Goal: Navigation & Orientation: Find specific page/section

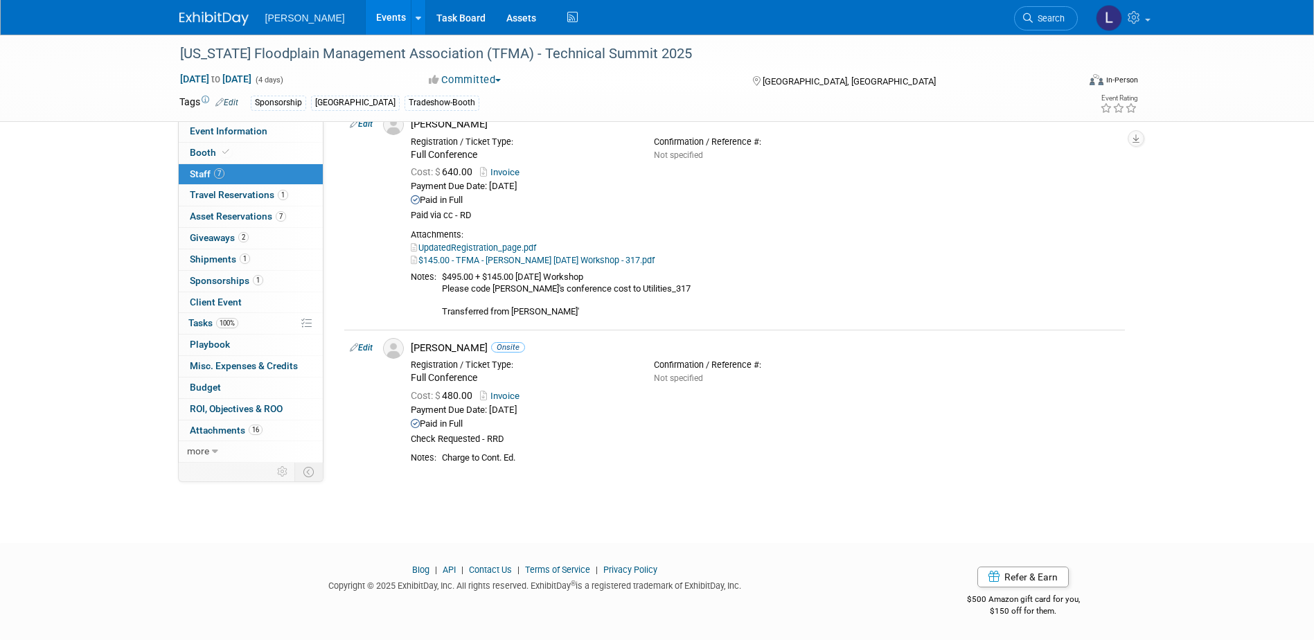
click at [366, 20] on link "Events" at bounding box center [391, 17] width 51 height 35
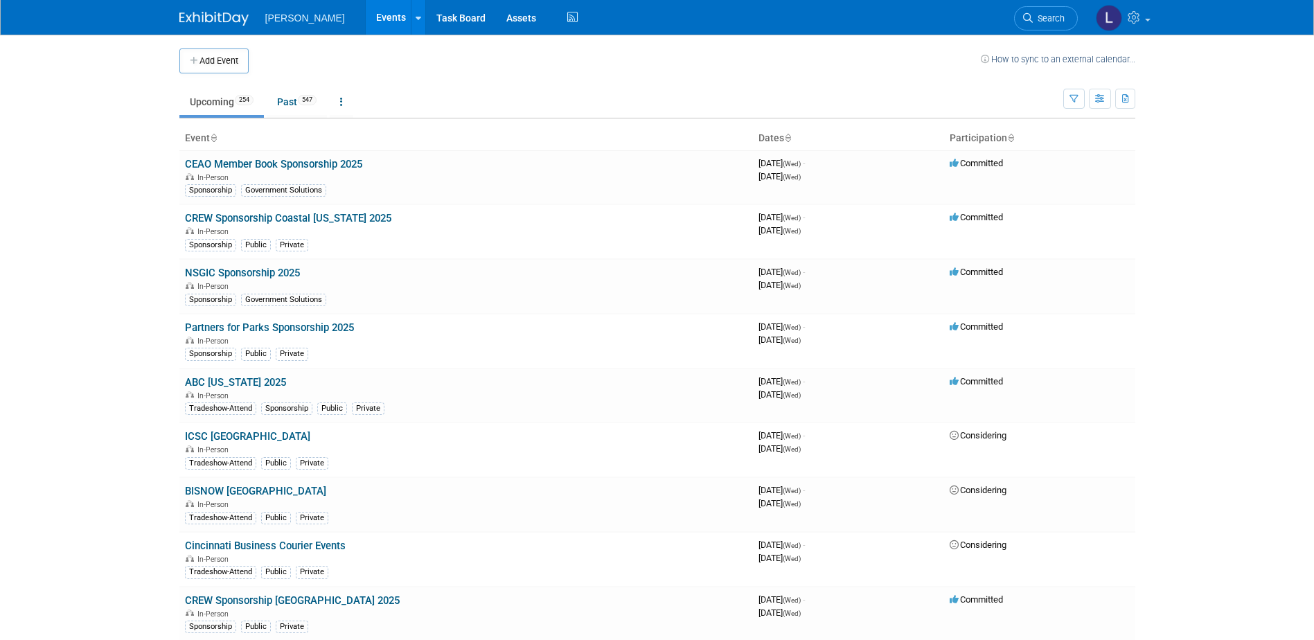
scroll to position [4079, 0]
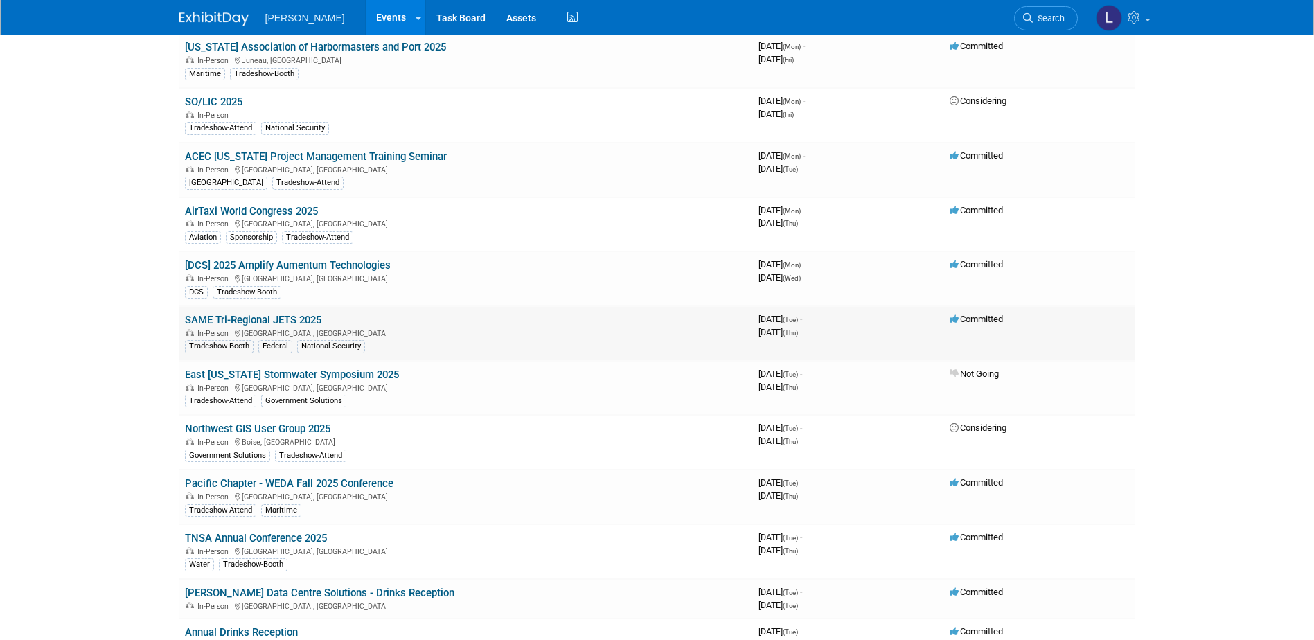
click at [293, 319] on link "SAME Tri-Regional JETS 2025" at bounding box center [253, 320] width 136 height 12
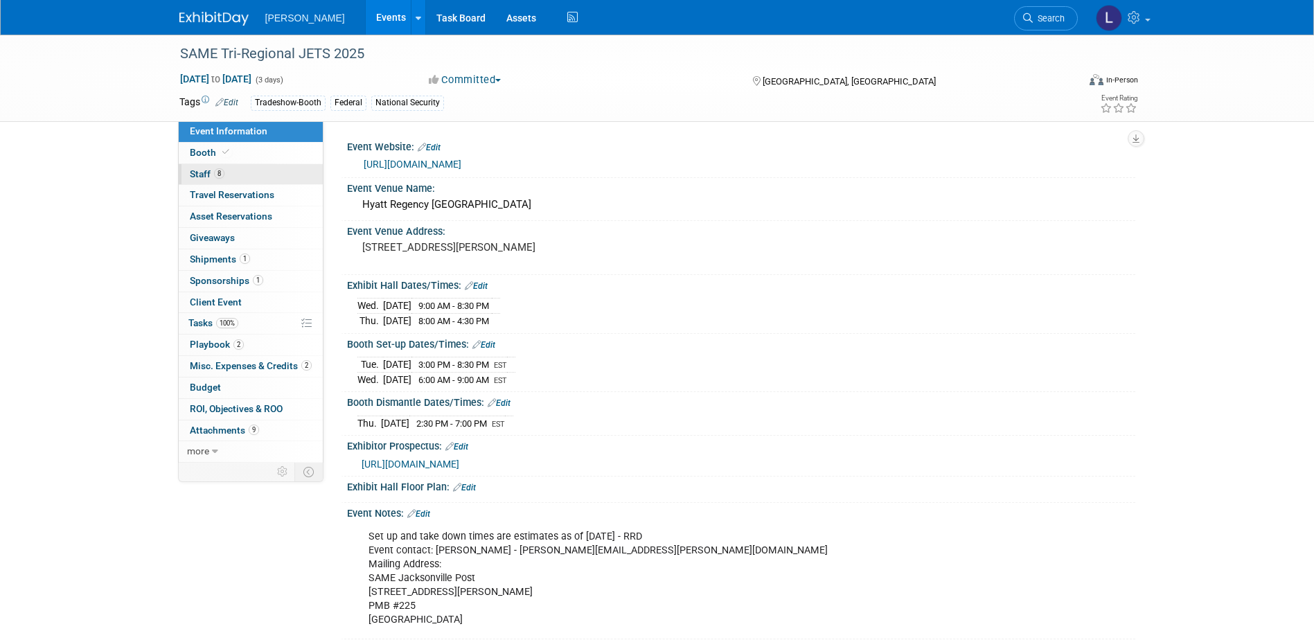
click at [240, 178] on link "8 Staff 8" at bounding box center [251, 174] width 144 height 21
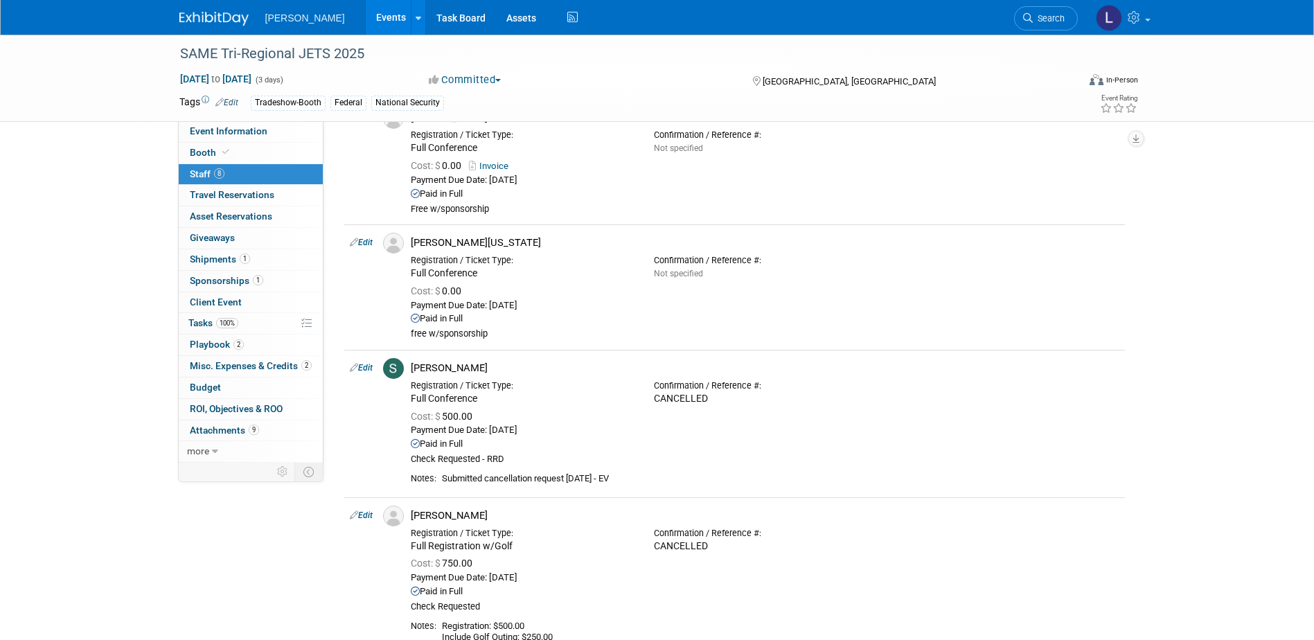
scroll to position [831, 0]
